Goal: Information Seeking & Learning: Learn about a topic

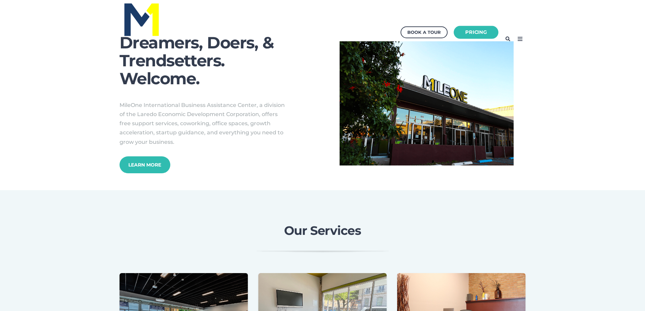
click at [483, 33] on link "Pricing" at bounding box center [475, 32] width 45 height 13
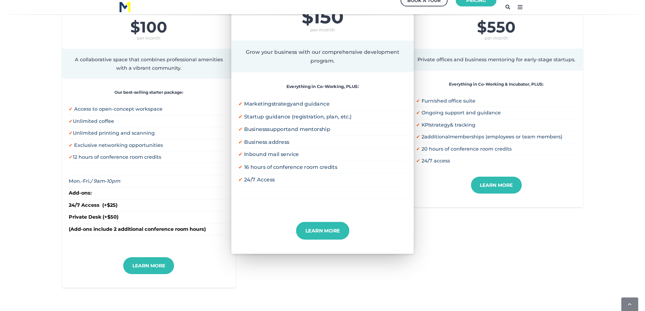
scroll to position [203, 0]
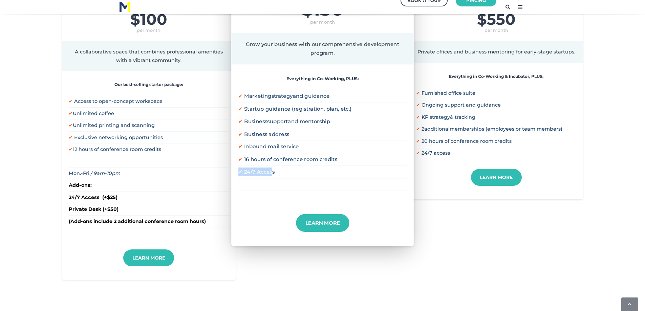
drag, startPoint x: 270, startPoint y: 172, endPoint x: 237, endPoint y: 174, distance: 33.6
click at [237, 174] on div "Everything in Co-Working, PLUS: ✔ Marketing strategy and guidance ✔ Startup gui…" at bounding box center [322, 139] width 182 height 149
click at [288, 171] on li "✔ 24/7 Access" at bounding box center [322, 171] width 168 height 13
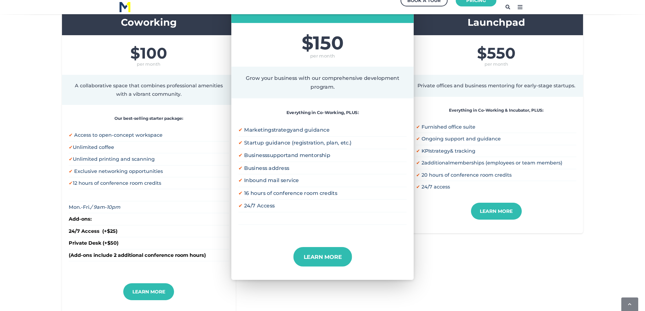
click at [340, 255] on link "Learn More" at bounding box center [322, 257] width 59 height 20
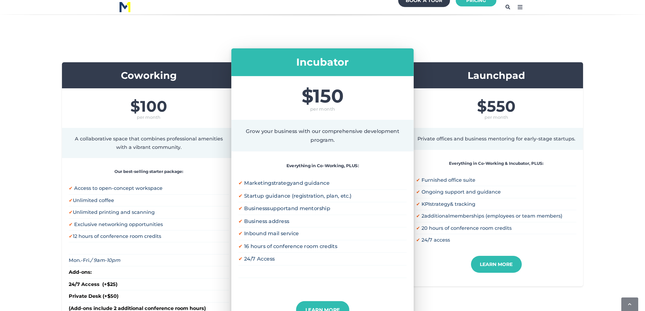
scroll to position [34, 0]
